Goal: Task Accomplishment & Management: Manage account settings

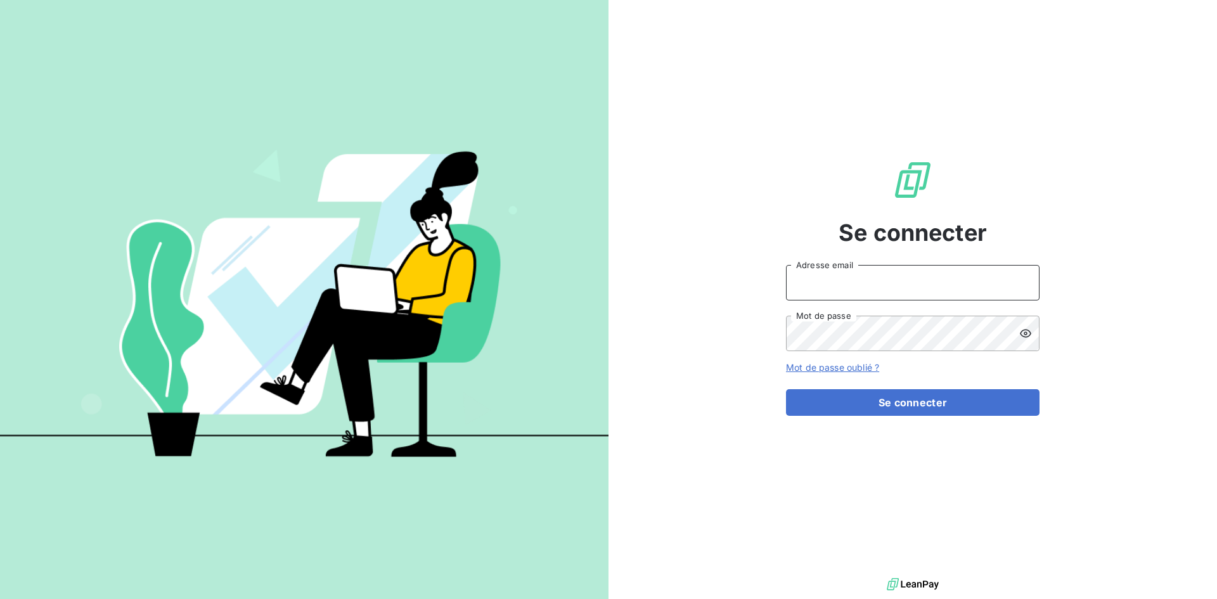
click at [851, 272] on input "Adresse email" at bounding box center [912, 282] width 253 height 35
type input "[EMAIL_ADDRESS][DOMAIN_NAME]"
click at [786, 389] on button "Se connecter" at bounding box center [912, 402] width 253 height 27
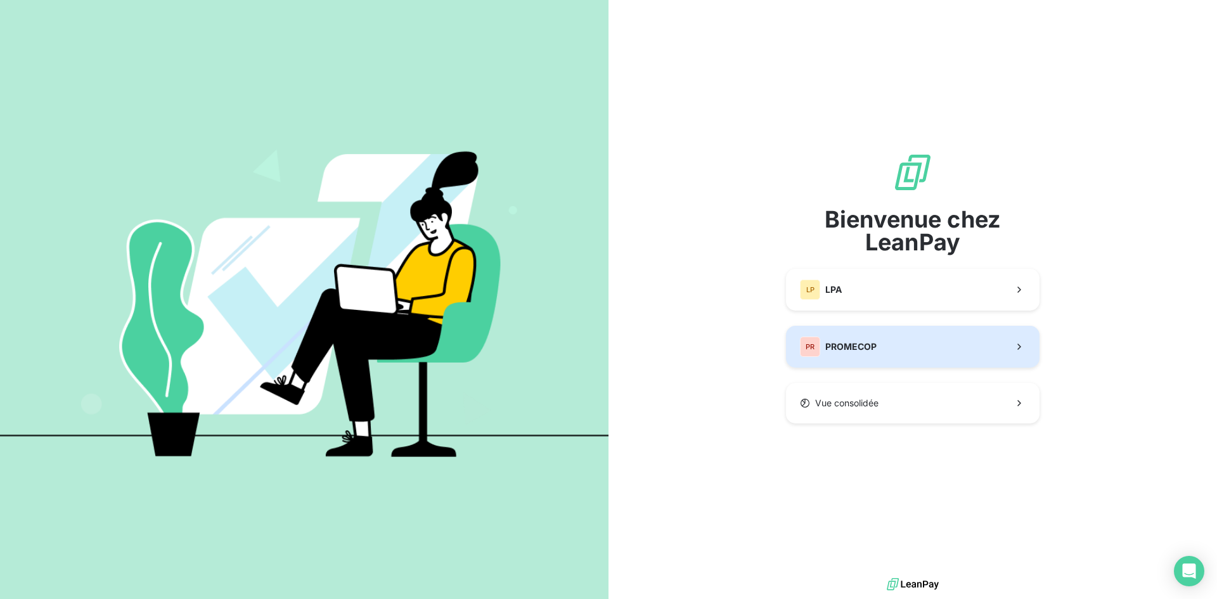
click at [897, 347] on button "PR PROMECOP" at bounding box center [912, 347] width 253 height 42
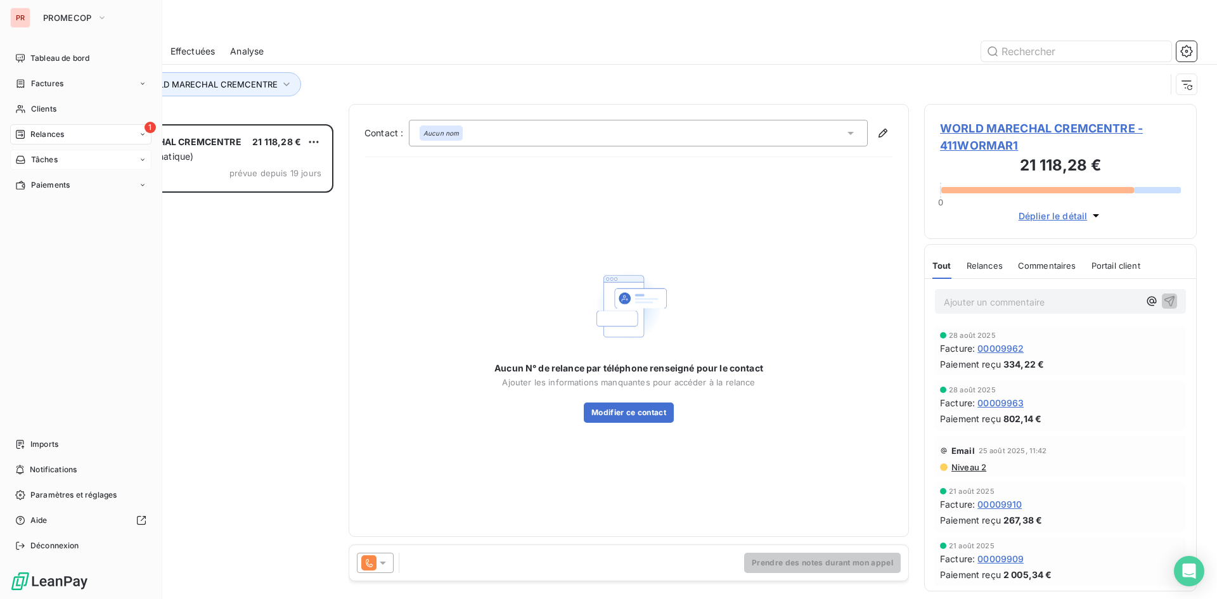
scroll to position [465, 263]
click at [66, 89] on div "Factures" at bounding box center [80, 84] width 141 height 20
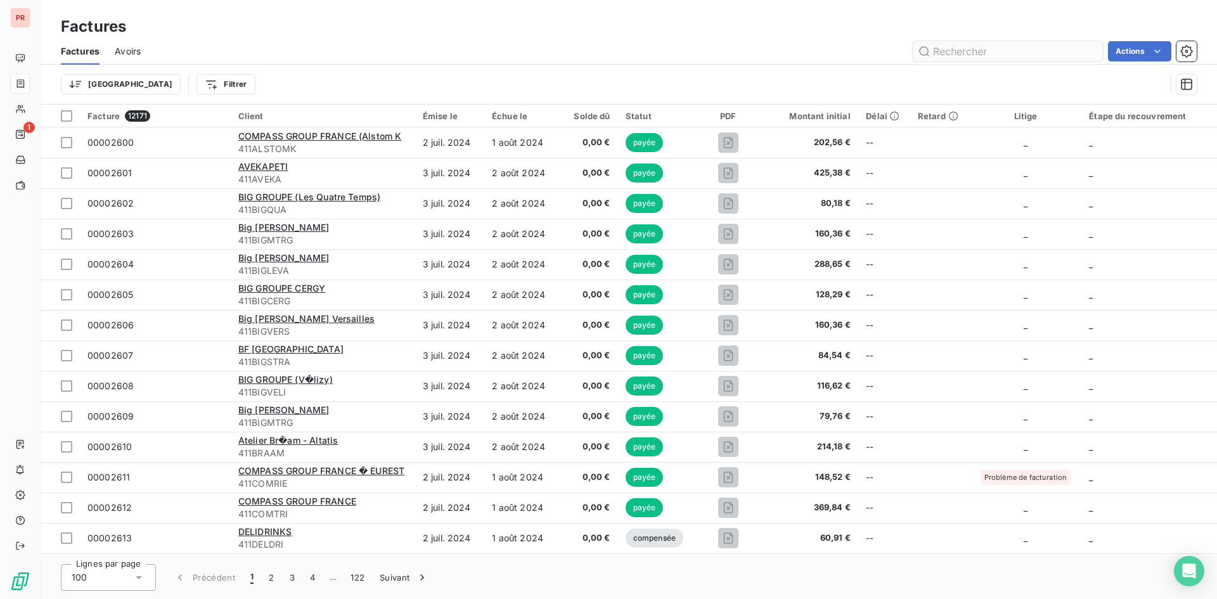
click at [997, 53] on input "text" at bounding box center [1008, 51] width 190 height 20
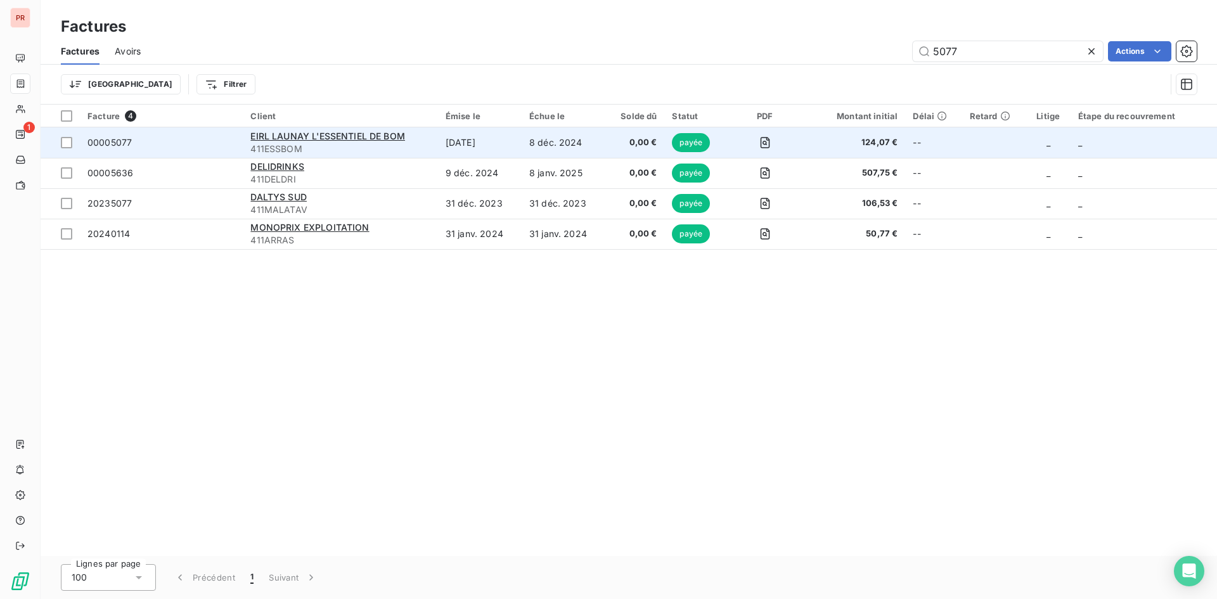
type input "5077"
click at [148, 140] on span "00005077" at bounding box center [161, 142] width 148 height 13
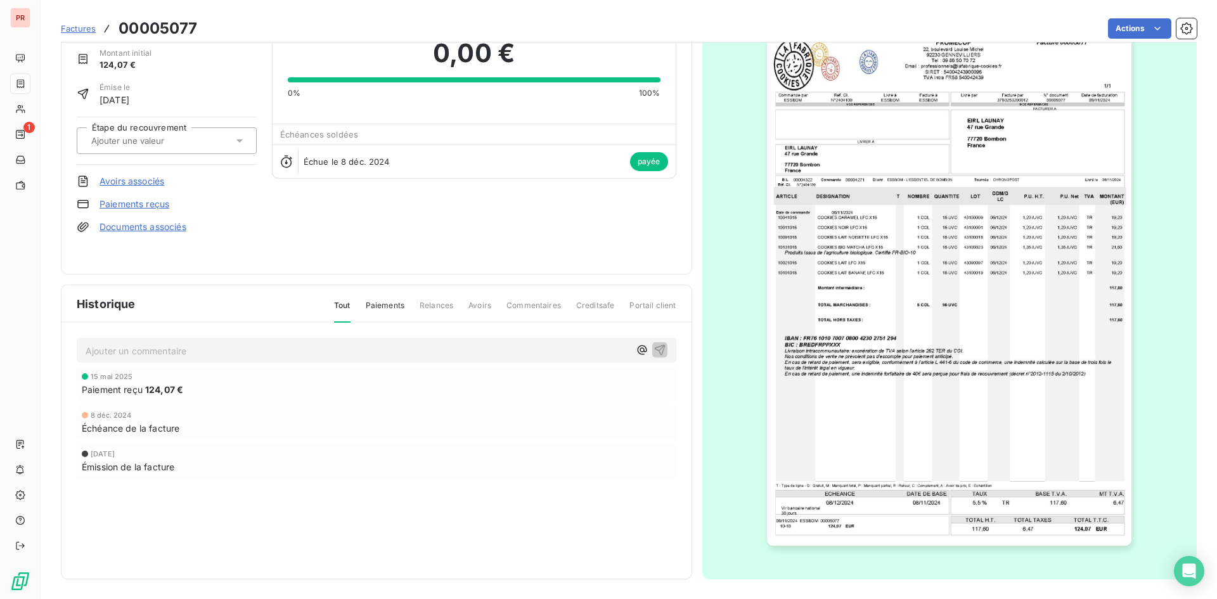
scroll to position [54, 0]
